Goal: Task Accomplishment & Management: Manage account settings

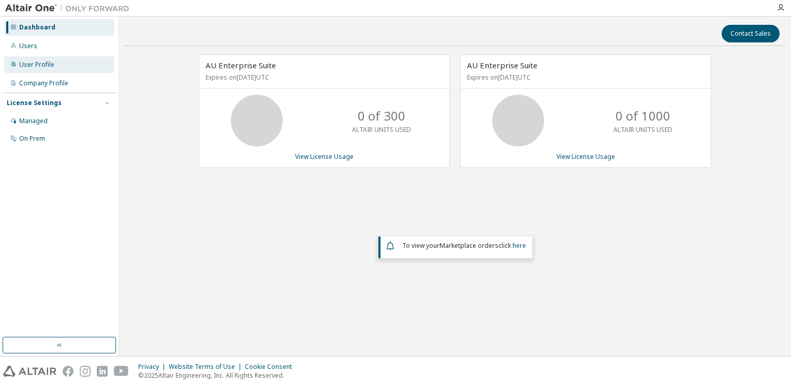
click at [51, 63] on div "User Profile" at bounding box center [36, 65] width 35 height 8
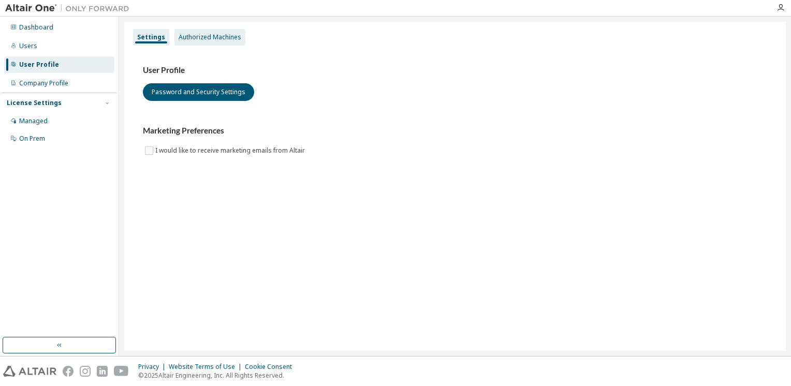
click at [194, 36] on div "Authorized Machines" at bounding box center [210, 37] width 63 height 8
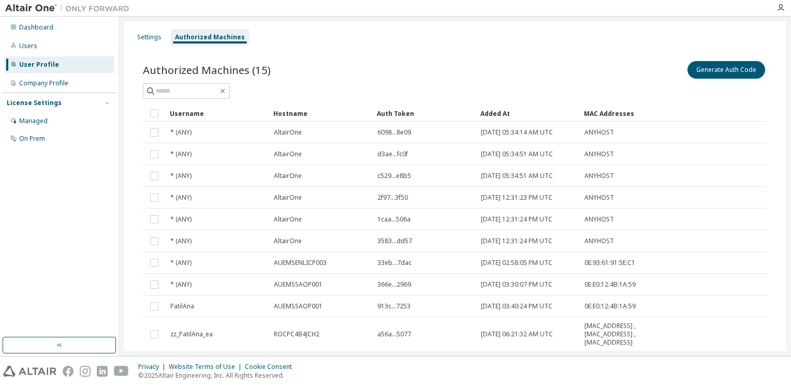
click at [179, 41] on div "Authorized Machines" at bounding box center [210, 37] width 78 height 17
click at [27, 62] on div "User Profile" at bounding box center [39, 65] width 40 height 8
click at [144, 38] on div "Settings" at bounding box center [149, 37] width 24 height 8
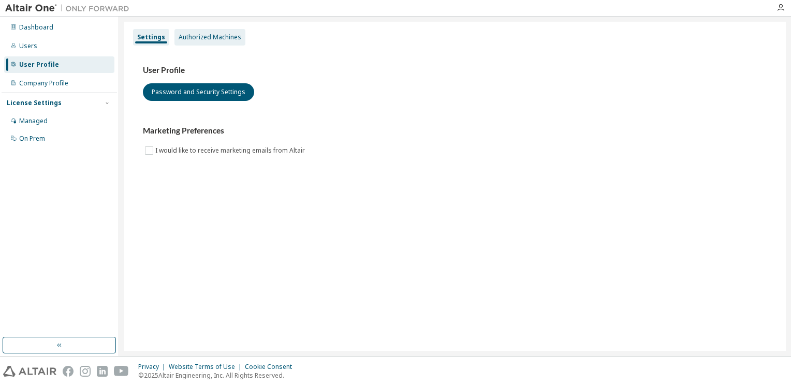
click at [194, 36] on div "Authorized Machines" at bounding box center [210, 37] width 63 height 8
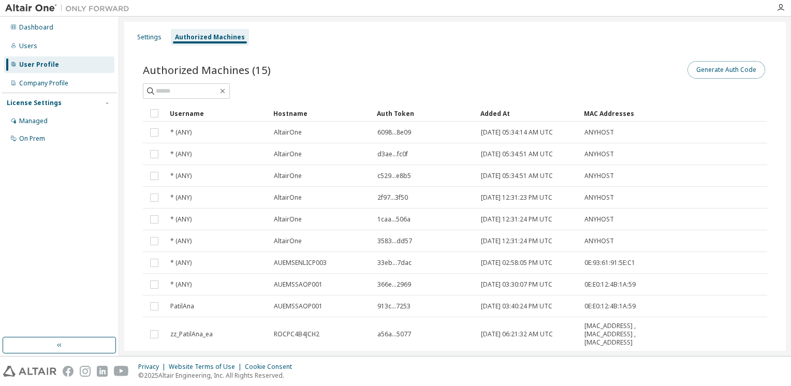
click at [706, 66] on button "Generate Auth Code" at bounding box center [726, 70] width 78 height 18
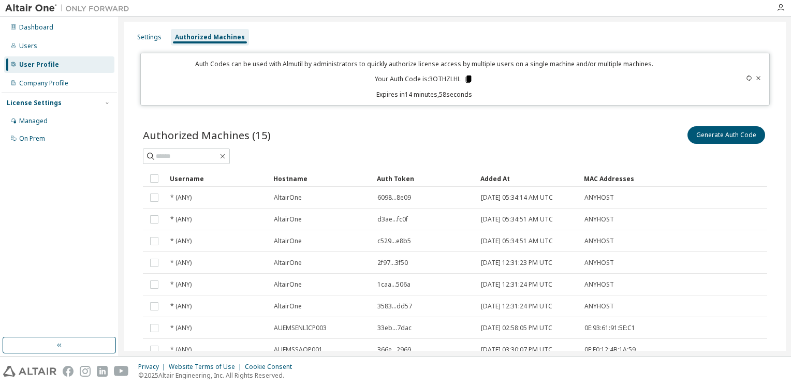
click at [466, 77] on icon at bounding box center [469, 79] width 6 height 7
